Goal: Find specific page/section: Find specific page/section

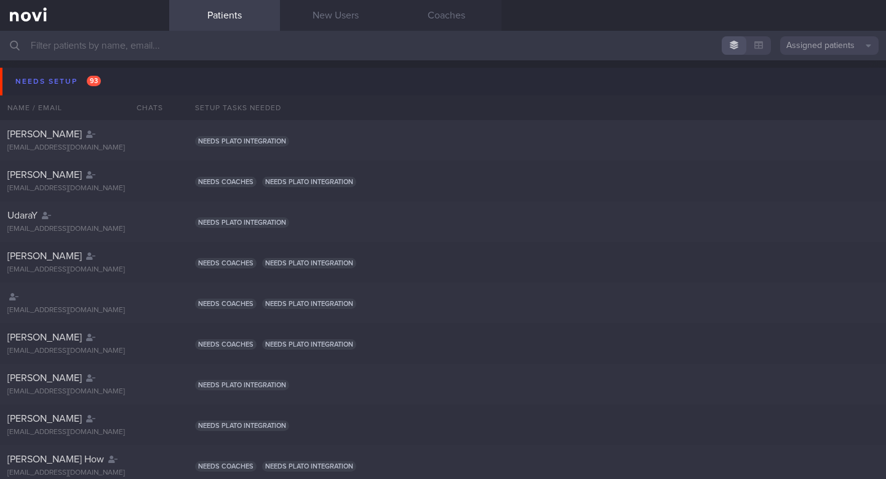
click at [96, 41] on input "text" at bounding box center [443, 46] width 886 height 30
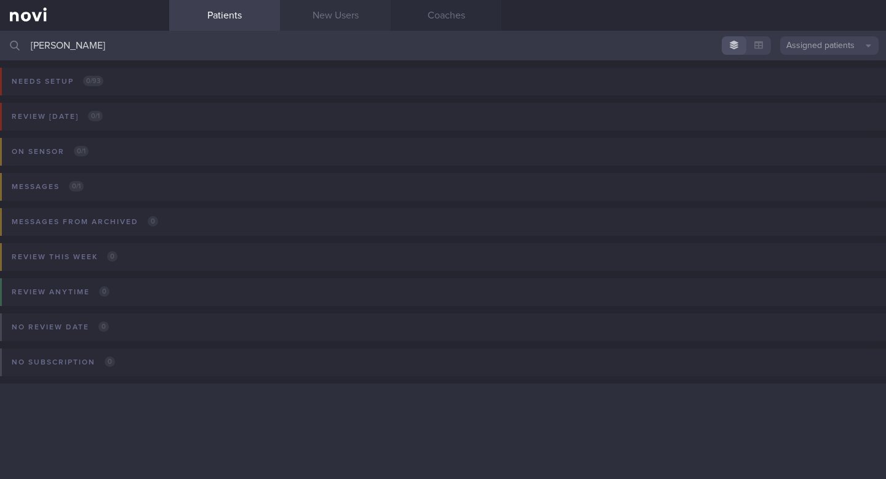
click at [335, 12] on link "New Users" at bounding box center [335, 15] width 111 height 31
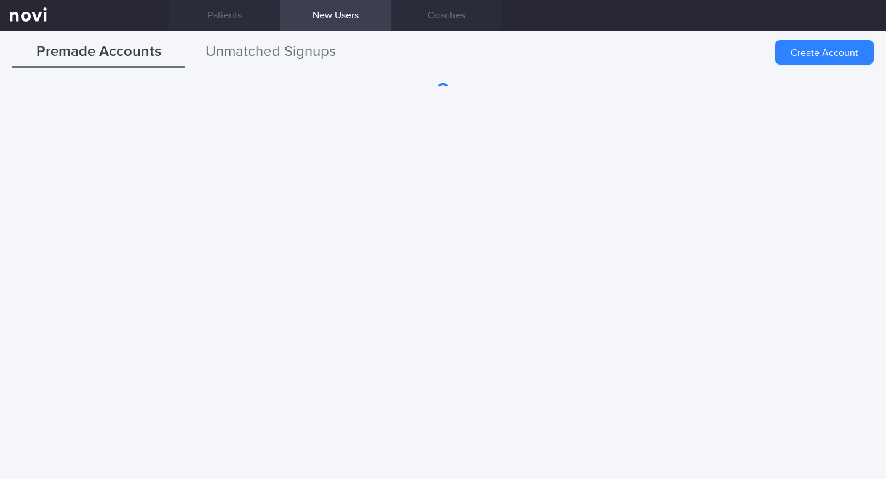
click at [271, 58] on button "Unmatched Signups" at bounding box center [271, 52] width 172 height 31
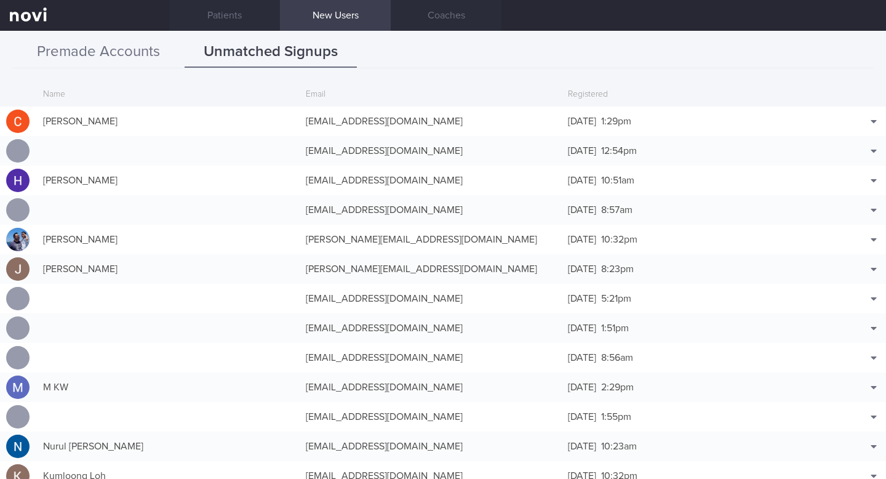
click at [127, 47] on button "Premade Accounts" at bounding box center [98, 52] width 172 height 31
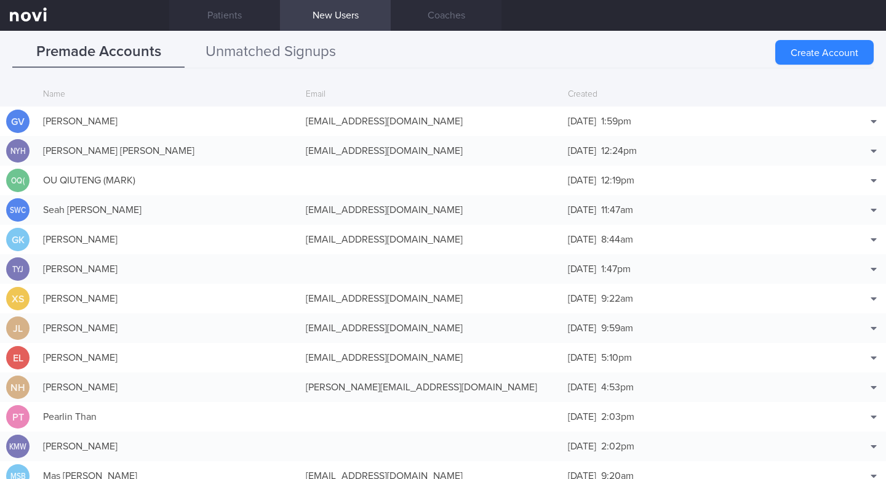
click at [223, 66] on button "Unmatched Signups" at bounding box center [271, 52] width 172 height 31
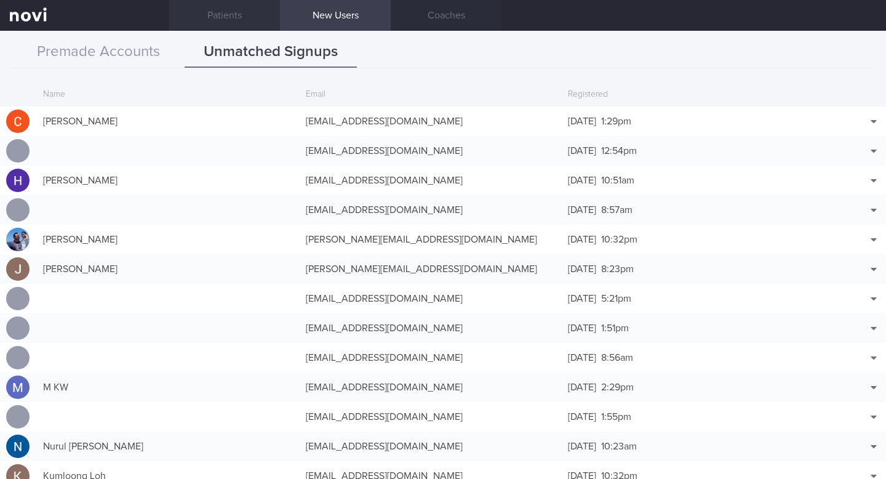
click at [217, 17] on link "Patients" at bounding box center [224, 15] width 111 height 31
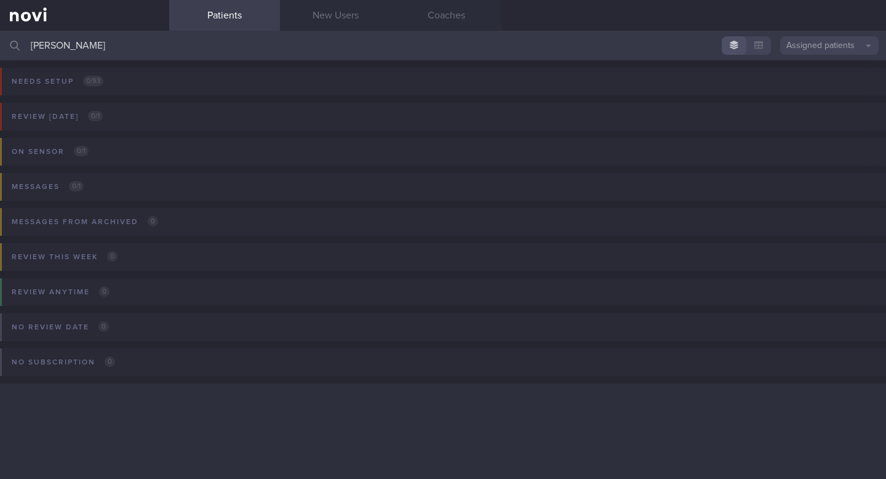
click at [170, 55] on input "[PERSON_NAME]" at bounding box center [443, 46] width 886 height 30
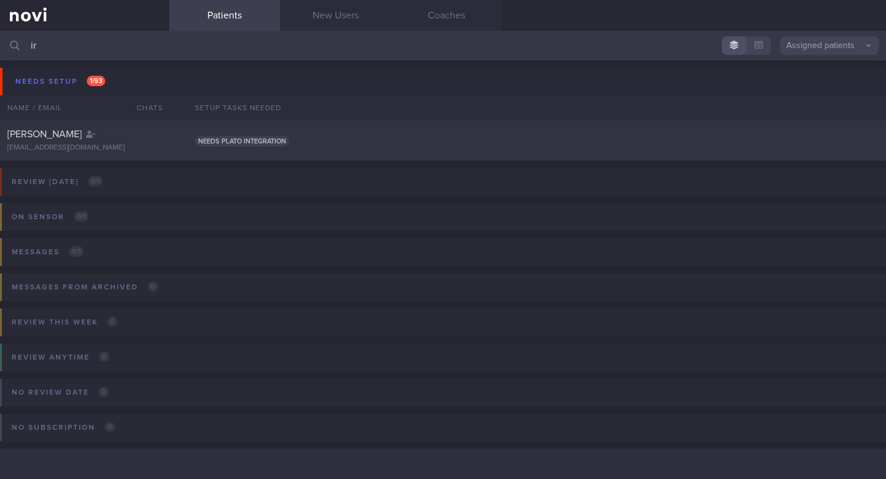
type input "i"
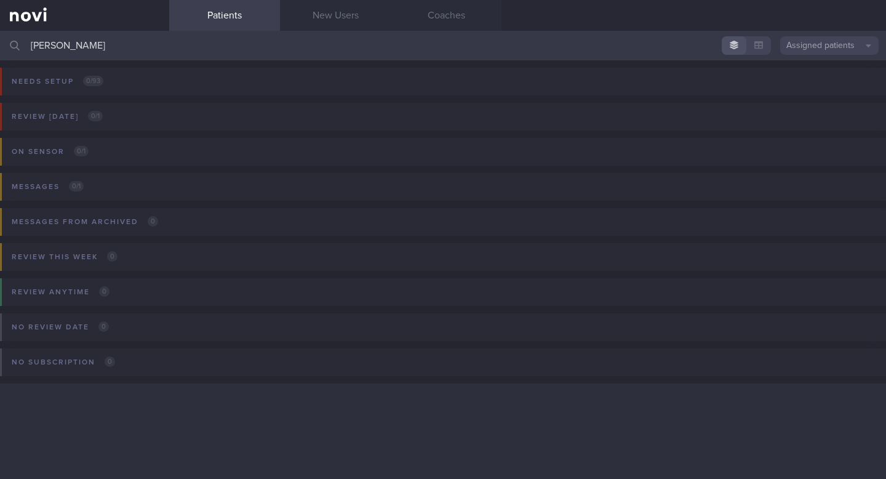
click at [157, 53] on input "[PERSON_NAME]" at bounding box center [443, 46] width 886 height 30
type input "l"
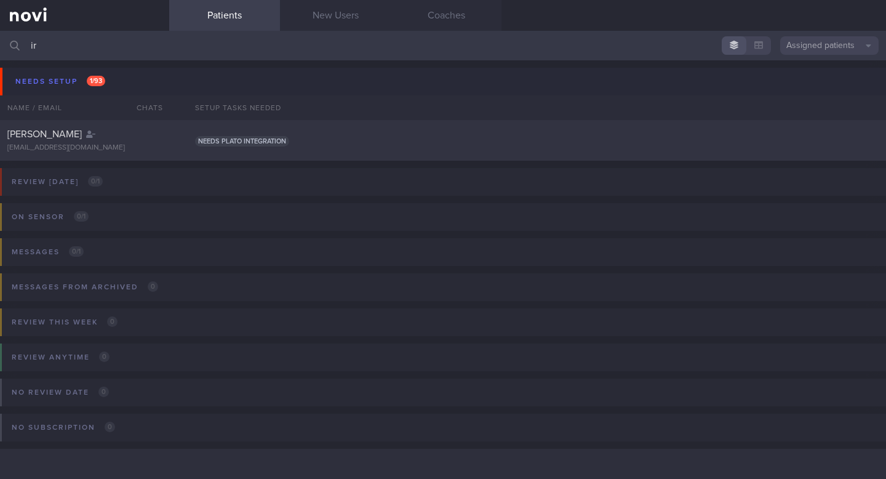
type input "i"
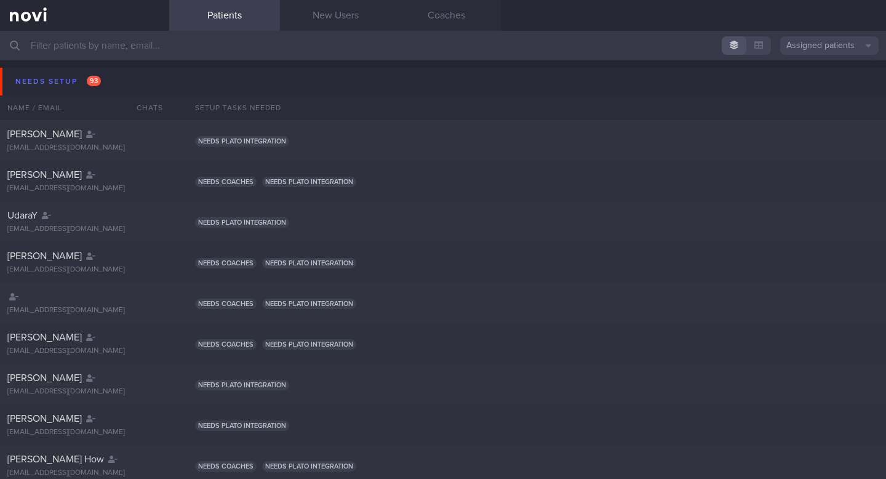
click at [103, 29] on link at bounding box center [84, 15] width 169 height 31
click at [815, 56] on input "text" at bounding box center [443, 46] width 886 height 30
click at [833, 49] on button "Assigned patients" at bounding box center [829, 45] width 98 height 18
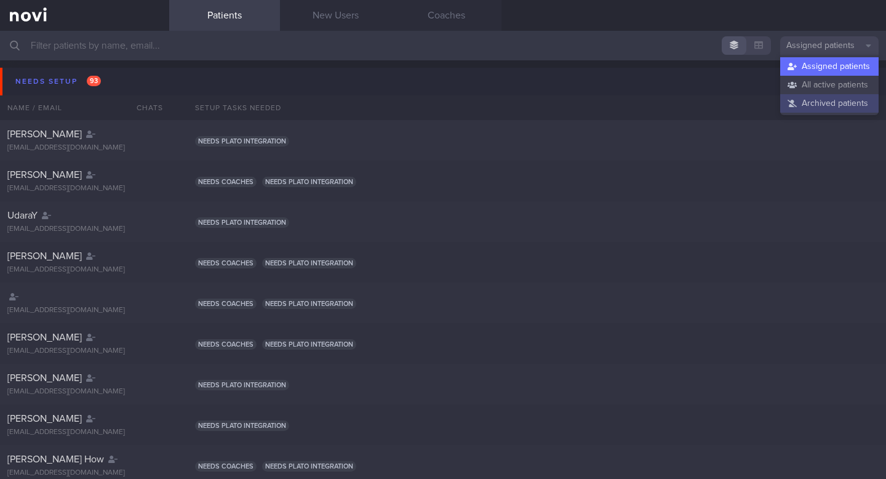
click at [807, 105] on button "Archived patients" at bounding box center [829, 103] width 98 height 18
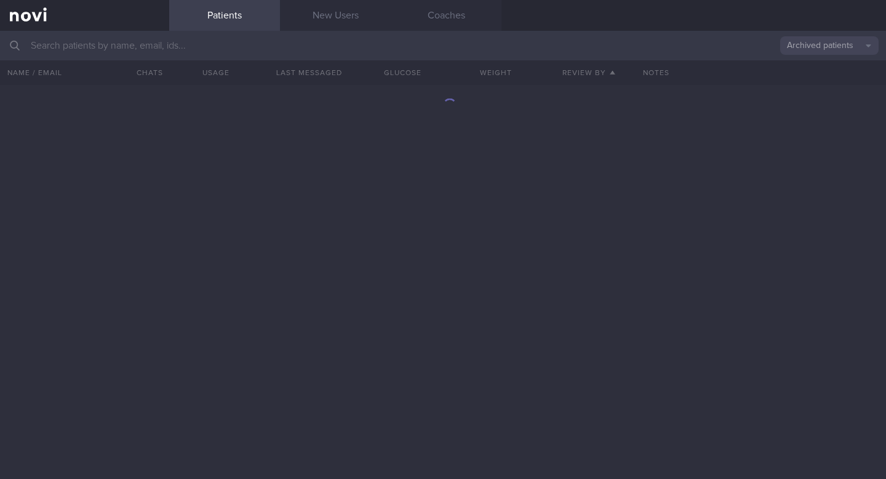
click at [214, 38] on input "text" at bounding box center [443, 46] width 886 height 30
type input "[PERSON_NAME]"
click at [868, 44] on button "Archived patients" at bounding box center [829, 45] width 98 height 18
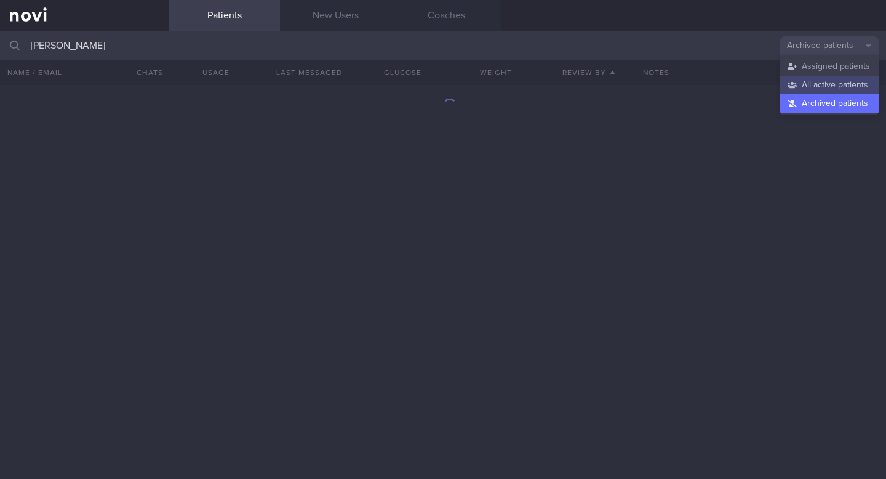
click at [852, 81] on button "All active patients" at bounding box center [829, 85] width 98 height 18
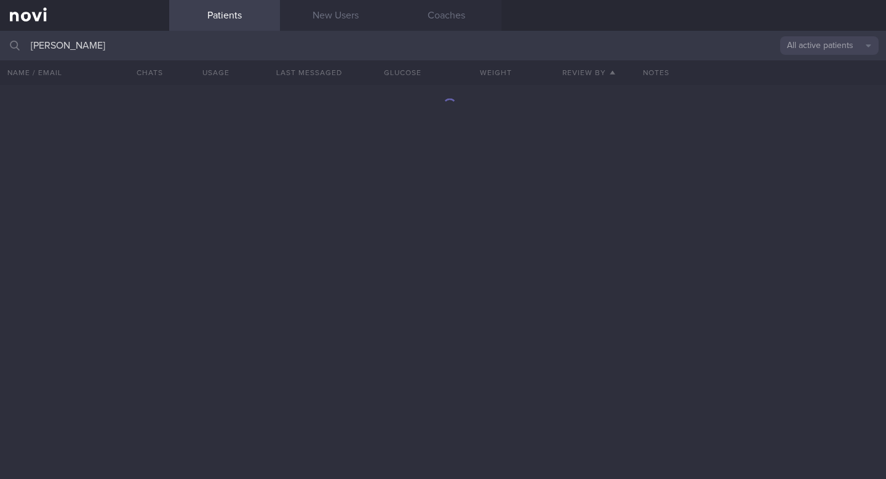
click at [115, 55] on input "[PERSON_NAME]" at bounding box center [443, 46] width 886 height 30
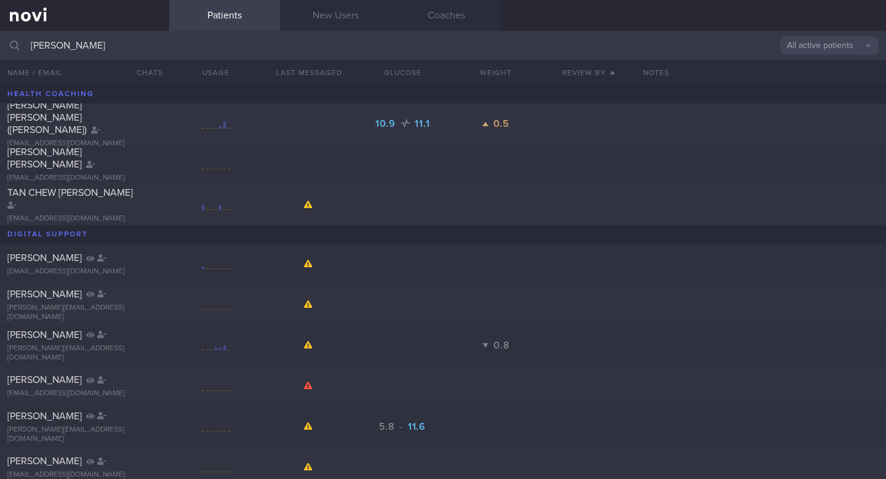
click at [292, 45] on input "[PERSON_NAME]" at bounding box center [443, 46] width 886 height 30
select select "8"
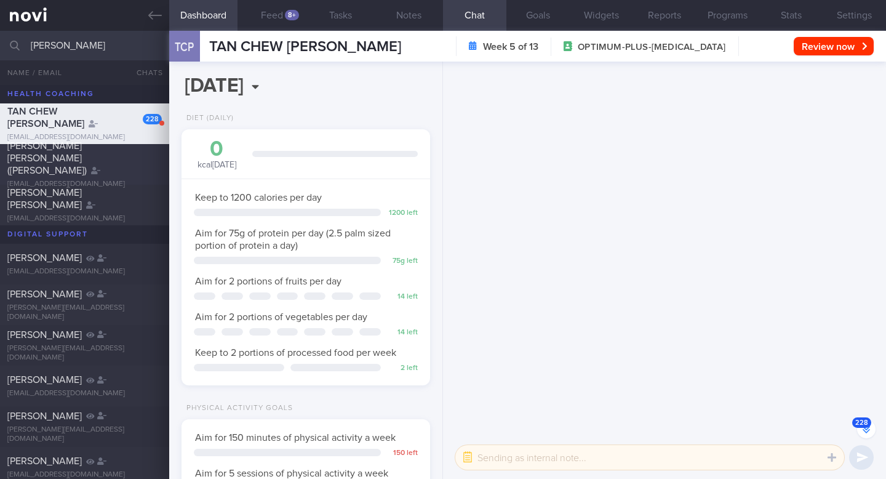
scroll to position [-19806, 0]
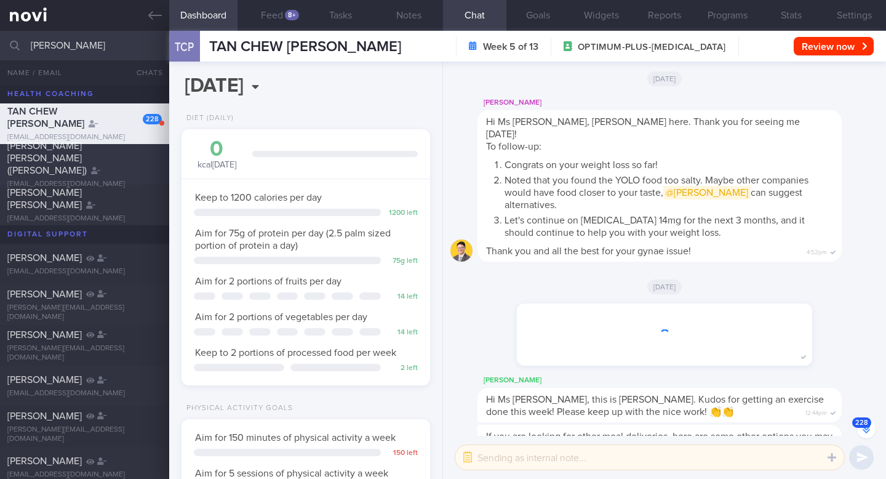
click at [109, 164] on div "[PERSON_NAME] [PERSON_NAME] ([PERSON_NAME])" at bounding box center [82, 158] width 151 height 37
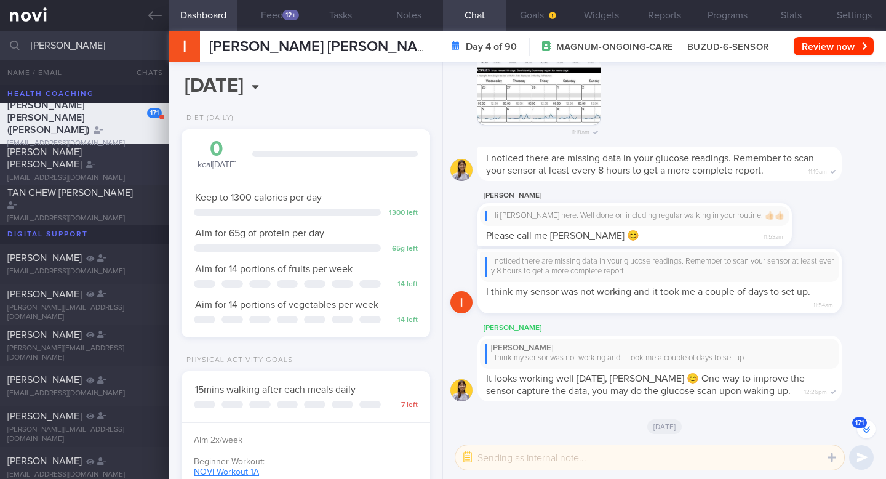
scroll to position [-2441, 0]
click at [80, 161] on span "[PERSON_NAME] [PERSON_NAME]" at bounding box center [44, 158] width 74 height 22
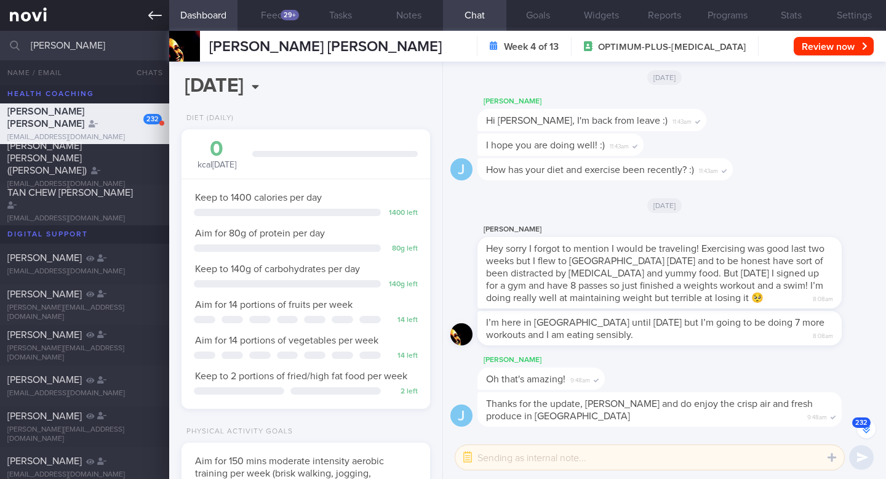
scroll to position [-1721, 0]
click at [38, 160] on div "[PERSON_NAME] [PERSON_NAME] ([PERSON_NAME])" at bounding box center [82, 158] width 151 height 37
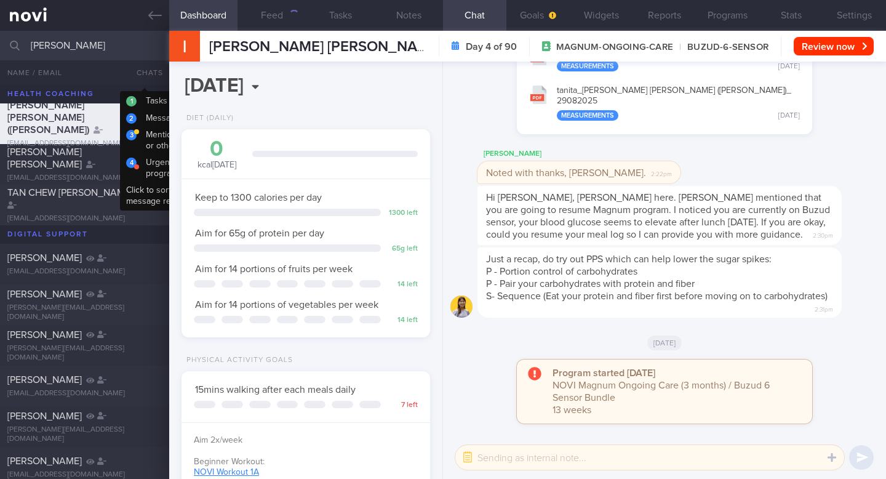
scroll to position [113, 226]
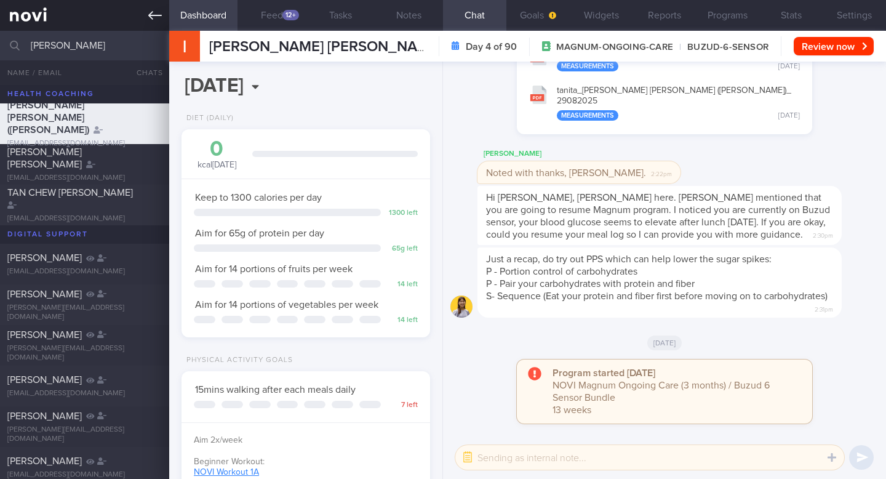
click at [152, 20] on icon at bounding box center [155, 16] width 14 height 14
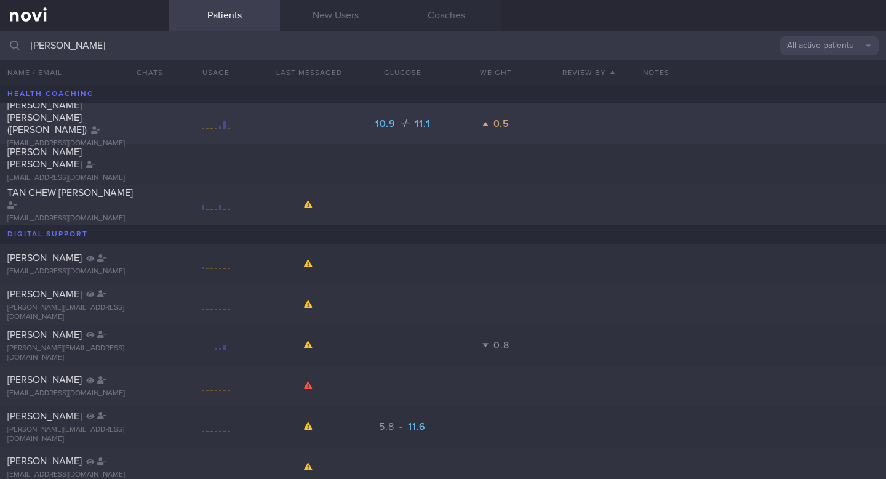
click at [74, 119] on div "[PERSON_NAME] [PERSON_NAME] ([PERSON_NAME])" at bounding box center [82, 117] width 151 height 37
select select "8"
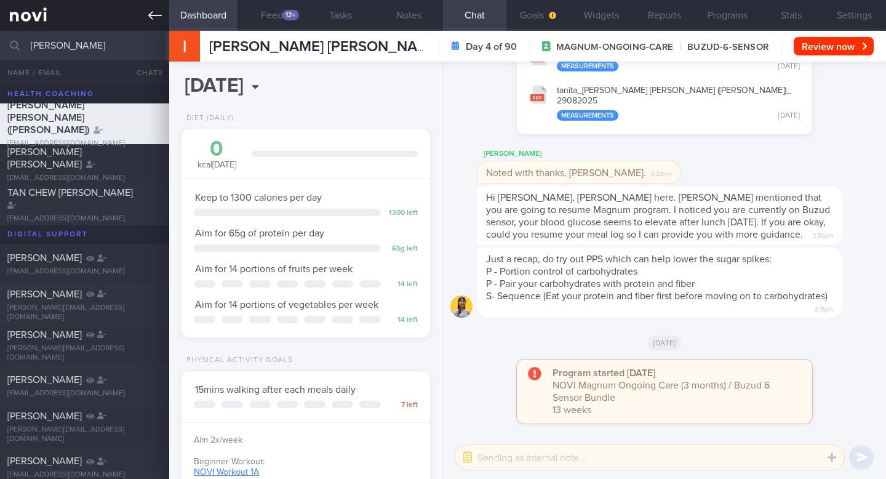
click at [151, 15] on icon at bounding box center [155, 15] width 14 height 9
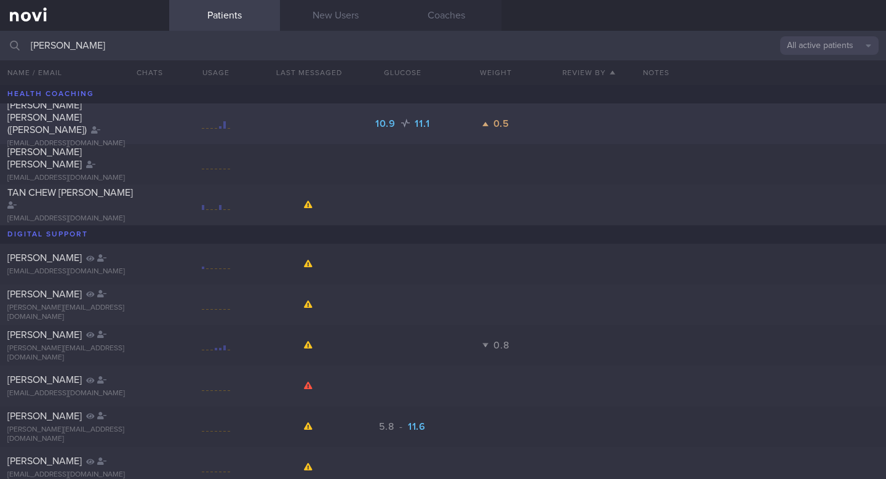
click at [796, 121] on div "[PERSON_NAME] [PERSON_NAME] ([PERSON_NAME]) [EMAIL_ADDRESS][DOMAIN_NAME] 10.9 1…" at bounding box center [443, 123] width 886 height 41
select select "8"
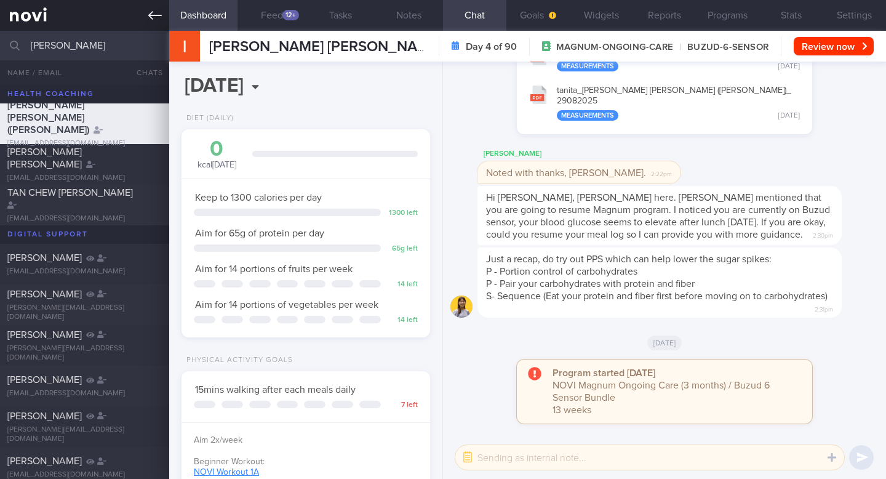
click at [155, 23] on link at bounding box center [84, 15] width 169 height 31
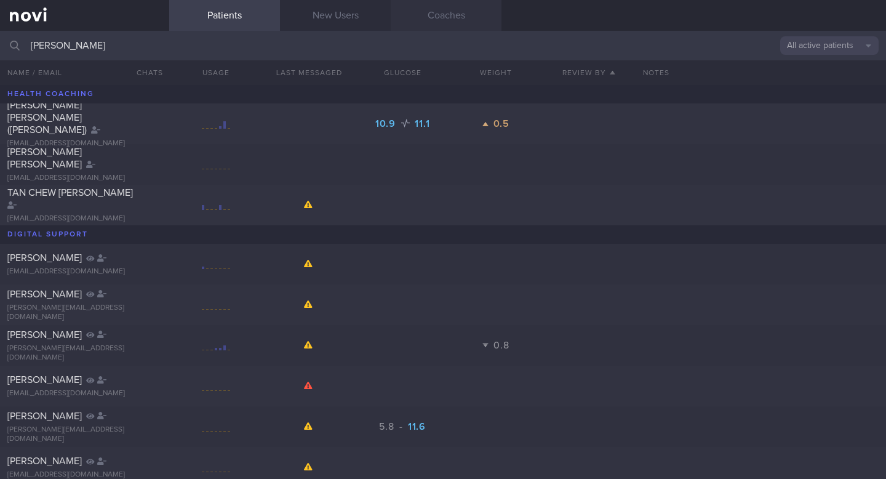
click at [439, 20] on link "Coaches" at bounding box center [446, 15] width 111 height 31
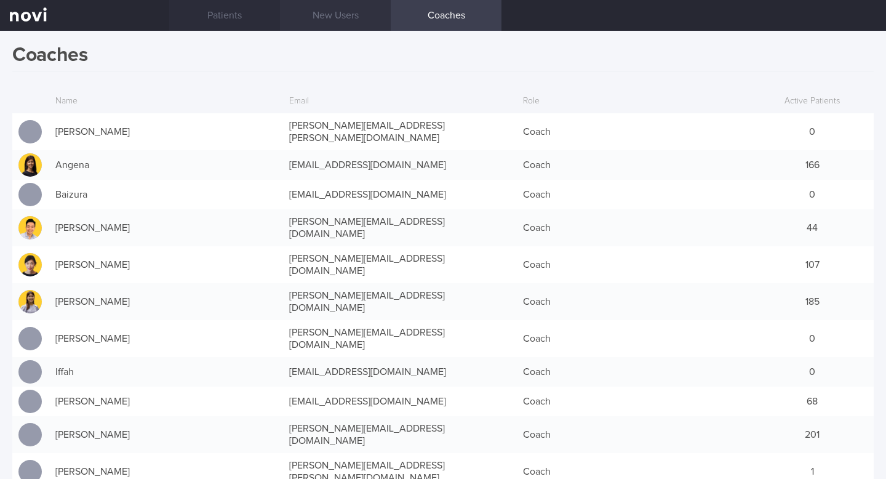
click at [334, 15] on link "New Users" at bounding box center [335, 15] width 111 height 31
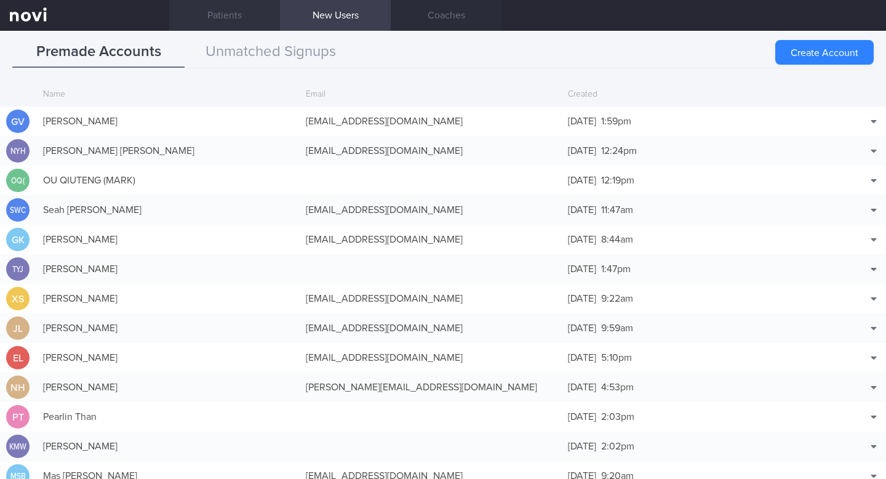
click at [211, 12] on link "Patients" at bounding box center [224, 15] width 111 height 31
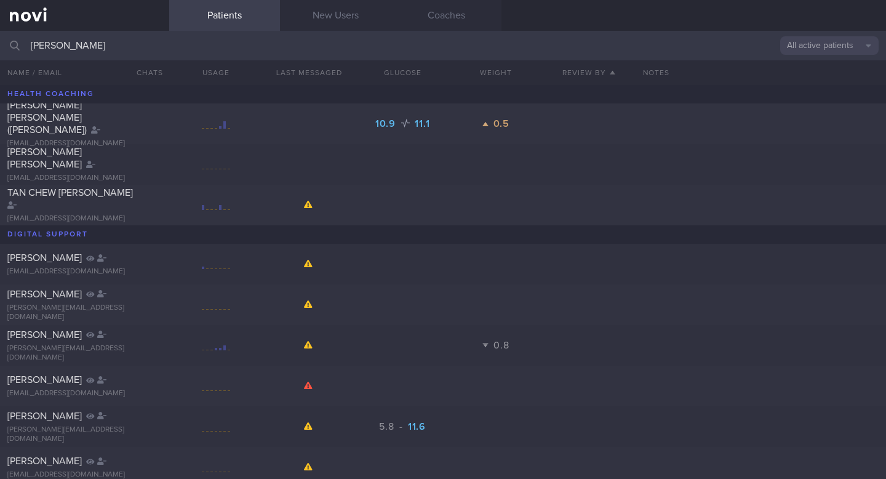
click at [271, 41] on input "[PERSON_NAME]" at bounding box center [443, 46] width 886 height 30
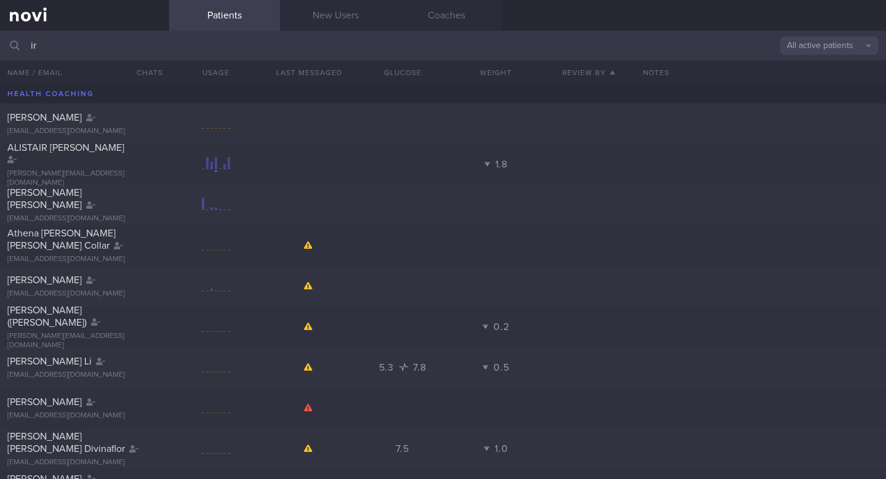
type input "i"
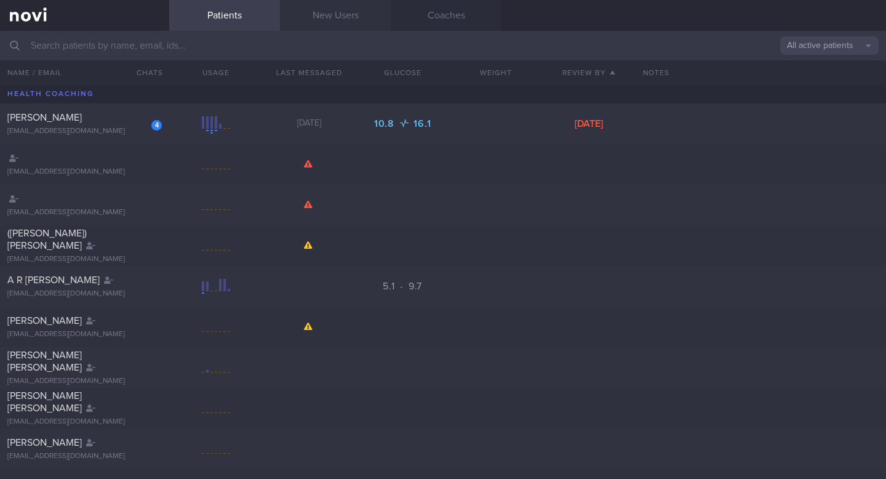
click at [338, 16] on link "New Users" at bounding box center [335, 15] width 111 height 31
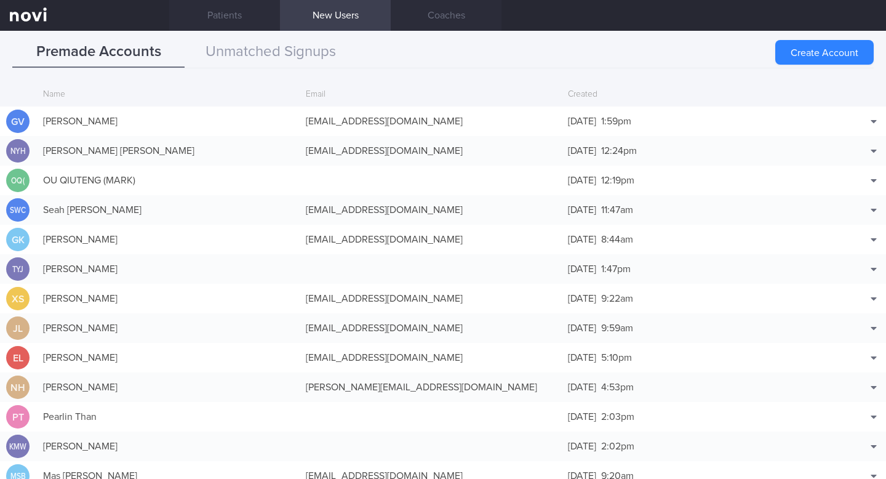
click at [317, 21] on link "New Users" at bounding box center [335, 15] width 111 height 31
click at [783, 57] on button "Create Account" at bounding box center [824, 52] width 98 height 25
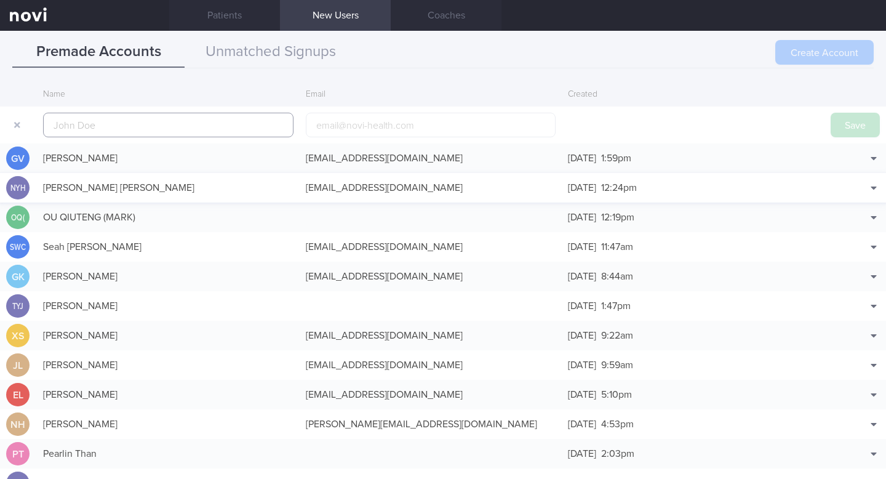
scroll to position [30, 0]
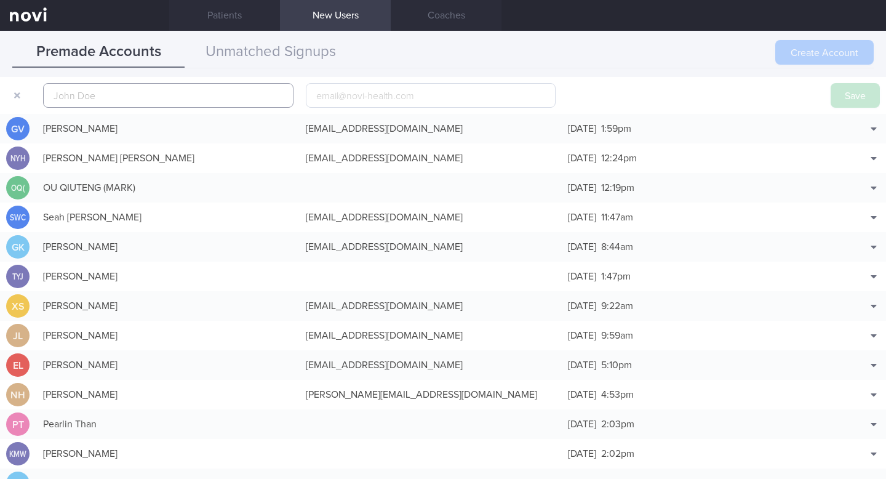
paste input "[EMAIL_ADDRESS][DOMAIN_NAME]"
type input "i"
type input "I"
click at [480, 100] on input "email" at bounding box center [431, 95] width 250 height 25
paste input "[EMAIL_ADDRESS][DOMAIN_NAME]"
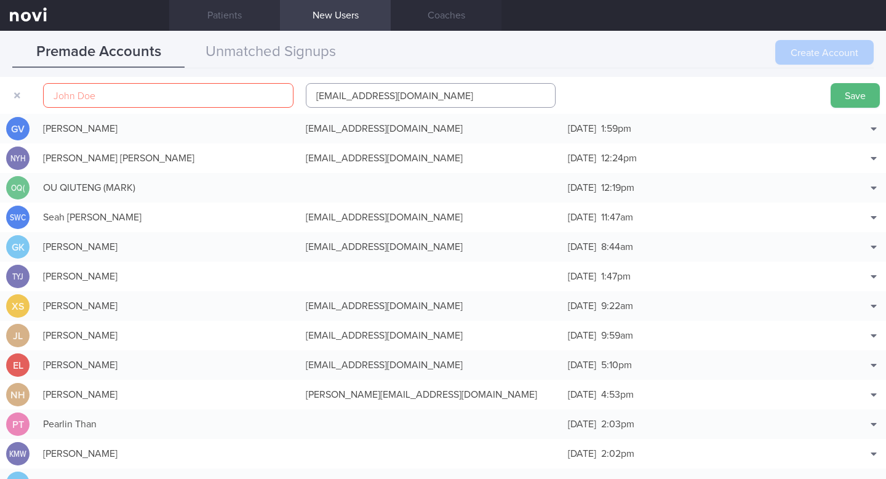
type input "[EMAIL_ADDRESS][DOMAIN_NAME]"
click at [97, 98] on input "text" at bounding box center [168, 95] width 250 height 25
paste input "[PERSON_NAME] [PERSON_NAME] ([PERSON_NAME])"
type input "[PERSON_NAME] [PERSON_NAME] ([PERSON_NAME])"
click at [310, 98] on input "[EMAIL_ADDRESS][DOMAIN_NAME]" at bounding box center [431, 95] width 250 height 25
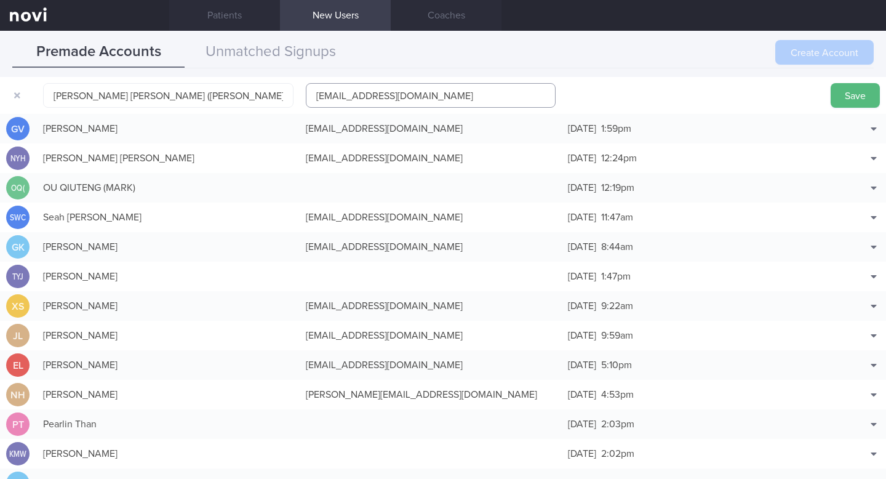
type input "[EMAIL_ADDRESS][DOMAIN_NAME]"
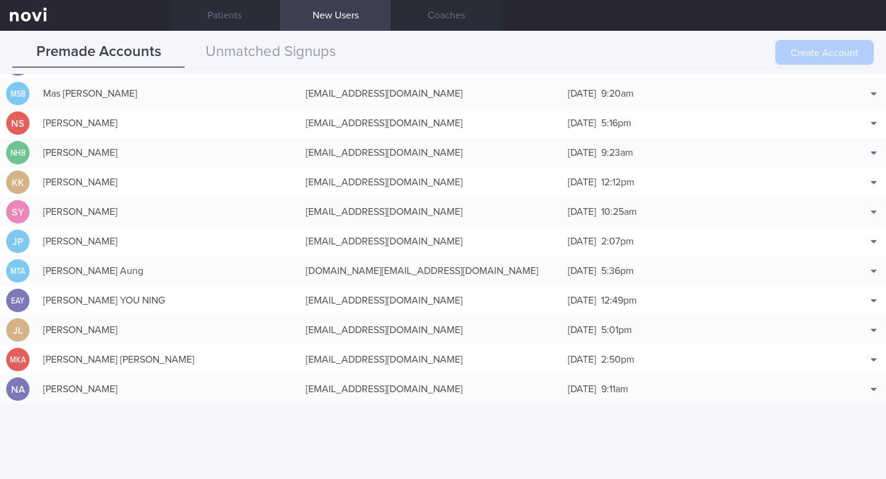
scroll to position [0, 0]
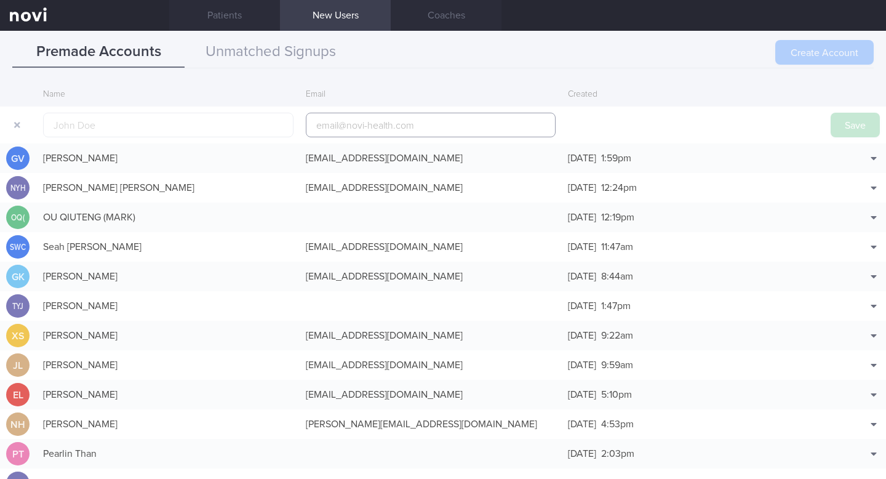
click at [337, 122] on input "email" at bounding box center [431, 125] width 250 height 25
click at [208, 114] on input "text" at bounding box center [168, 125] width 250 height 25
click at [218, 17] on link "Patients" at bounding box center [224, 15] width 111 height 31
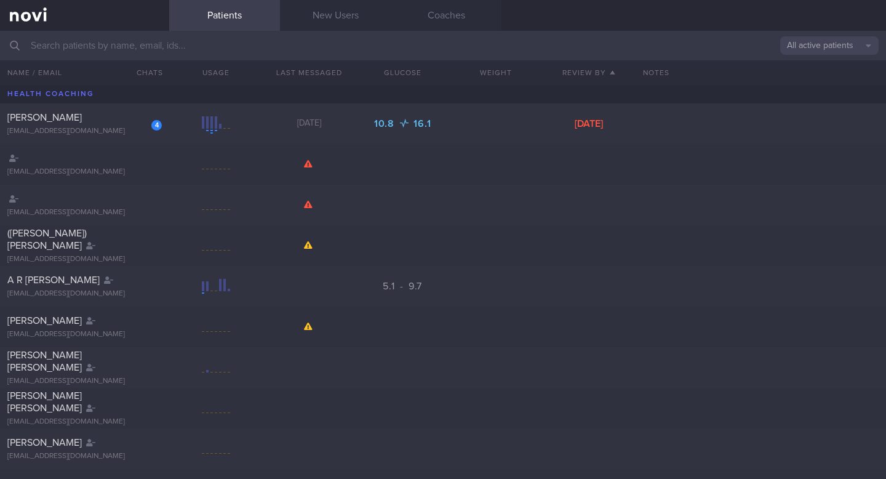
click at [325, 13] on link "New Users" at bounding box center [335, 15] width 111 height 31
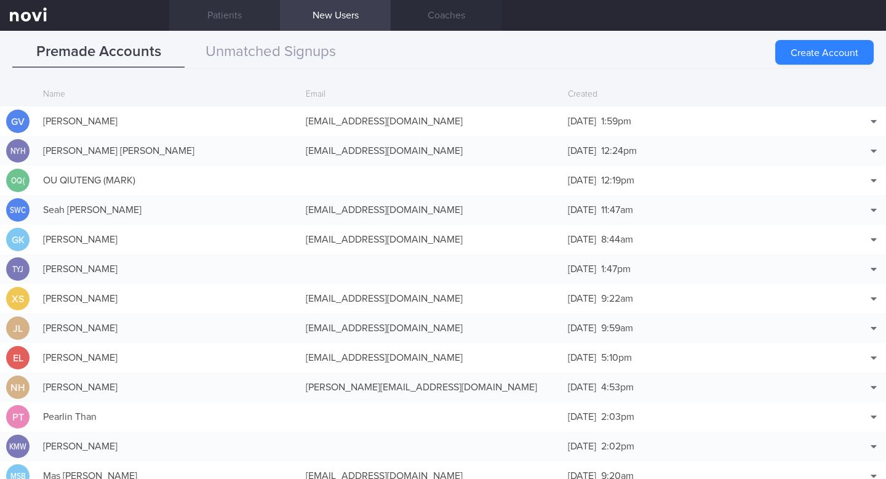
click at [217, 23] on link "Patients" at bounding box center [224, 15] width 111 height 31
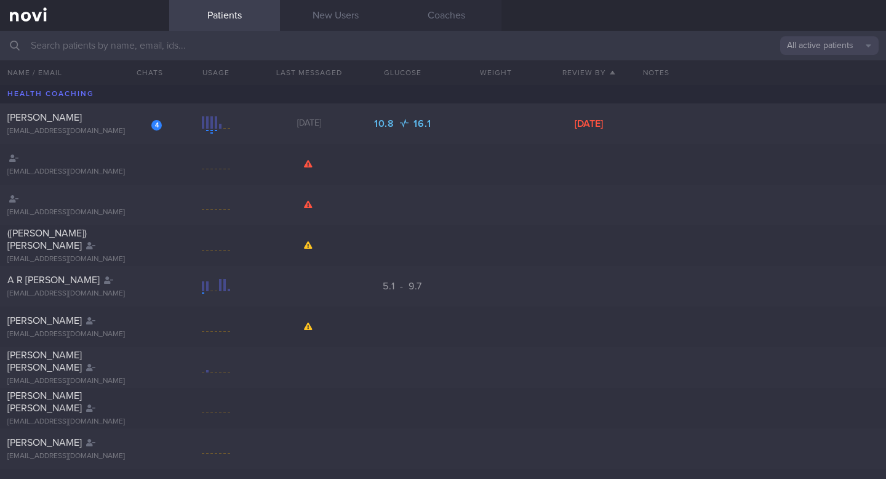
click at [110, 52] on input "text" at bounding box center [443, 46] width 886 height 30
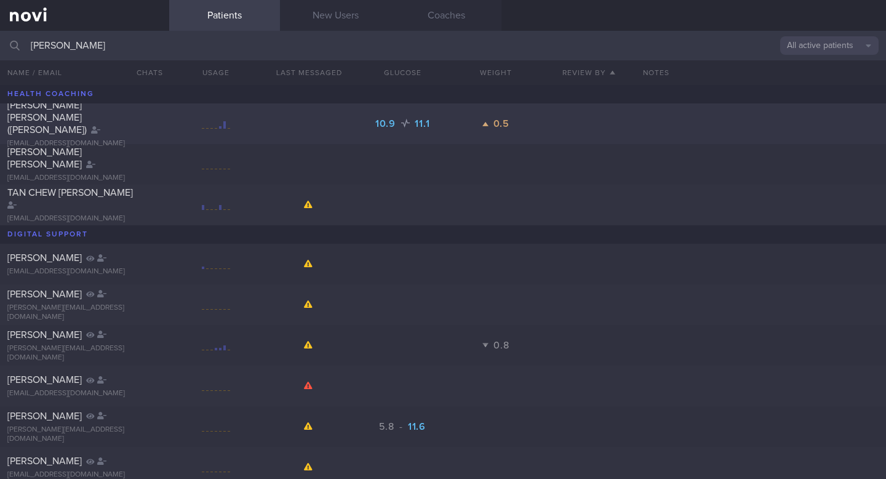
type input "[PERSON_NAME]"
click at [77, 114] on span "[PERSON_NAME] [PERSON_NAME] ([PERSON_NAME])" at bounding box center [46, 117] width 79 height 34
select select "8"
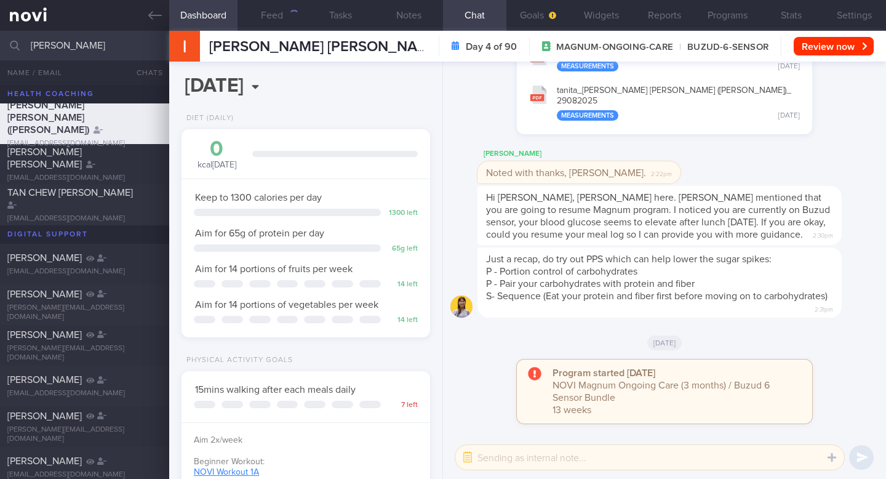
scroll to position [116, 231]
